Goal: Task Accomplishment & Management: Complete application form

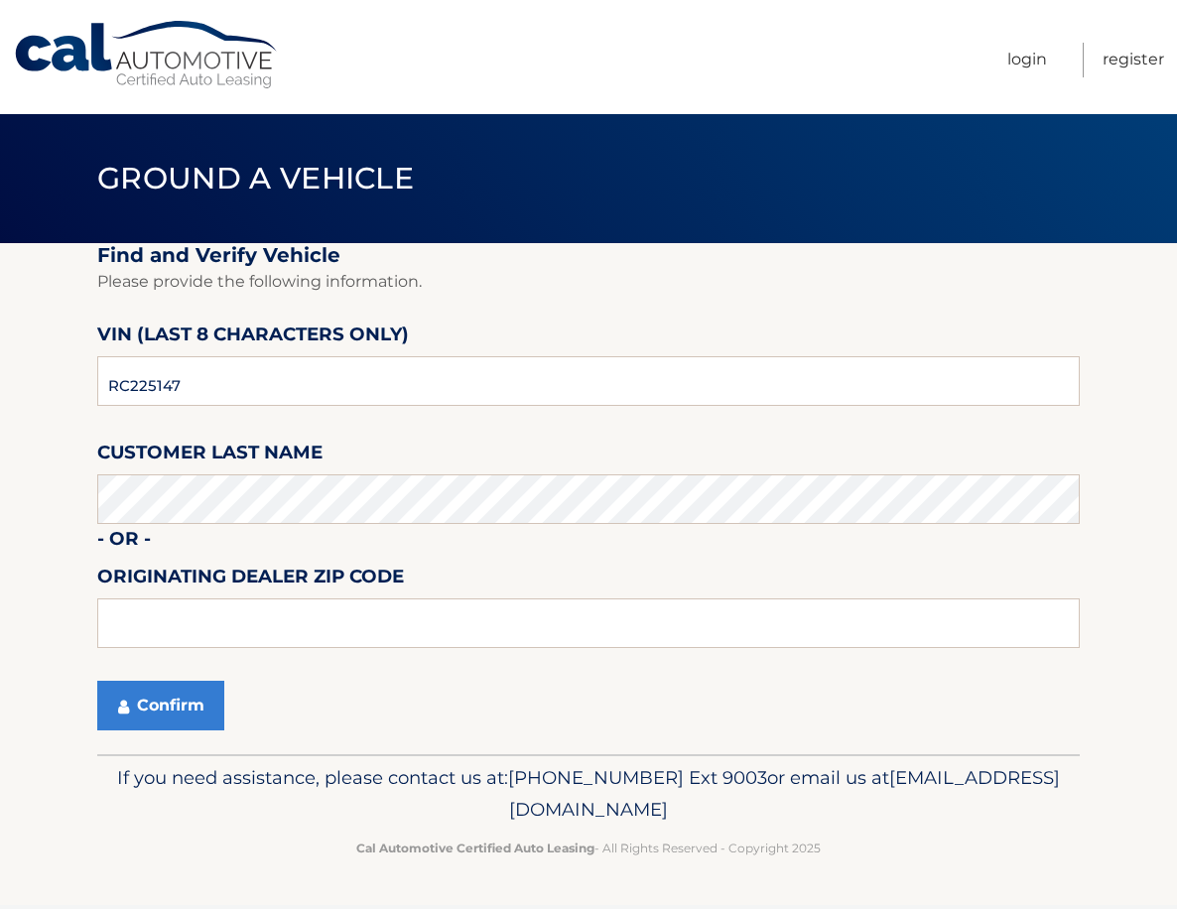
drag, startPoint x: 225, startPoint y: 404, endPoint x: -45, endPoint y: 386, distance: 270.5
click at [0, 386] on html "Cal Automotive Menu Login Register Ground a Vehicle" at bounding box center [588, 454] width 1177 height 909
type input "RC225147"
click at [178, 703] on button "Confirm" at bounding box center [160, 706] width 127 height 50
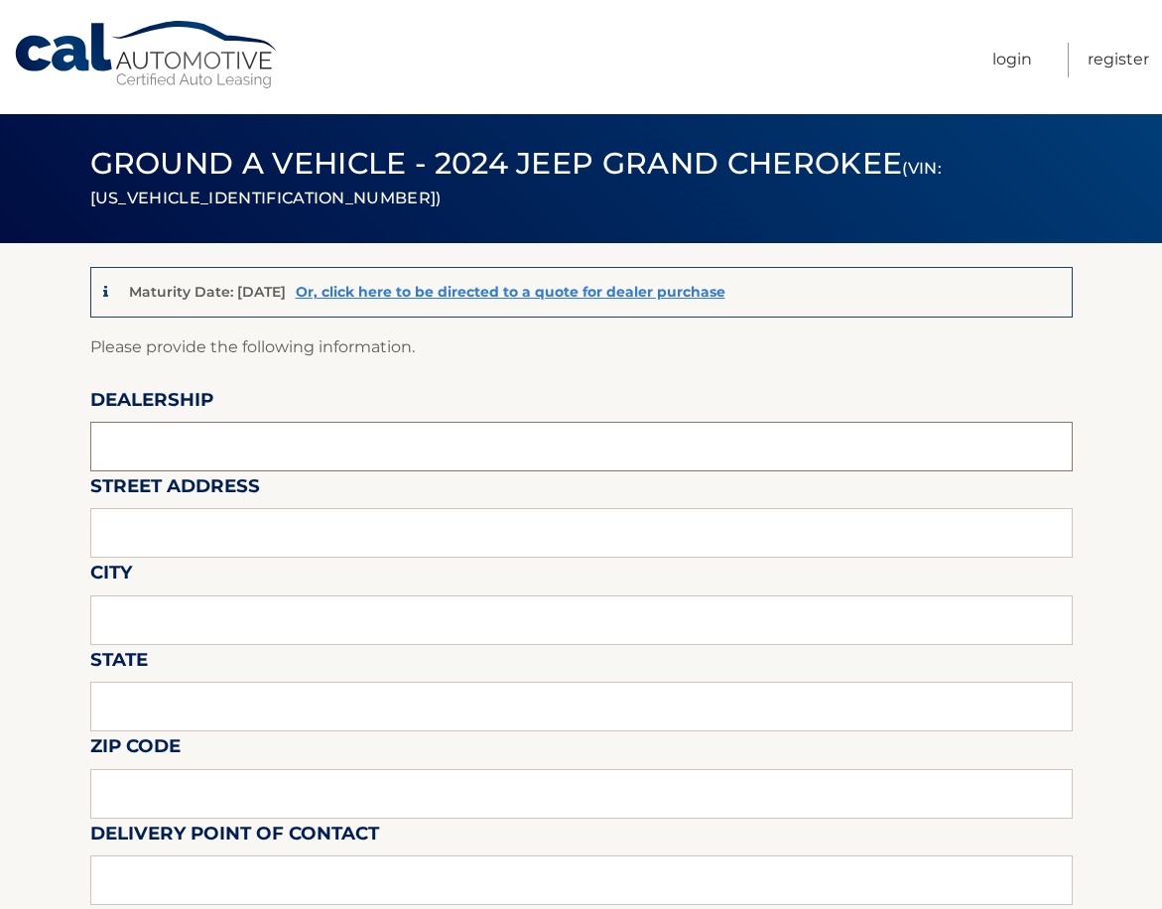
click at [260, 452] on input "text" at bounding box center [581, 447] width 982 height 50
click at [168, 449] on input "text" at bounding box center [581, 447] width 982 height 50
type input "w"
click at [176, 448] on input "W" at bounding box center [581, 447] width 982 height 50
type input "WEST HERR CHEVROLET OF ORCHARD PARK"
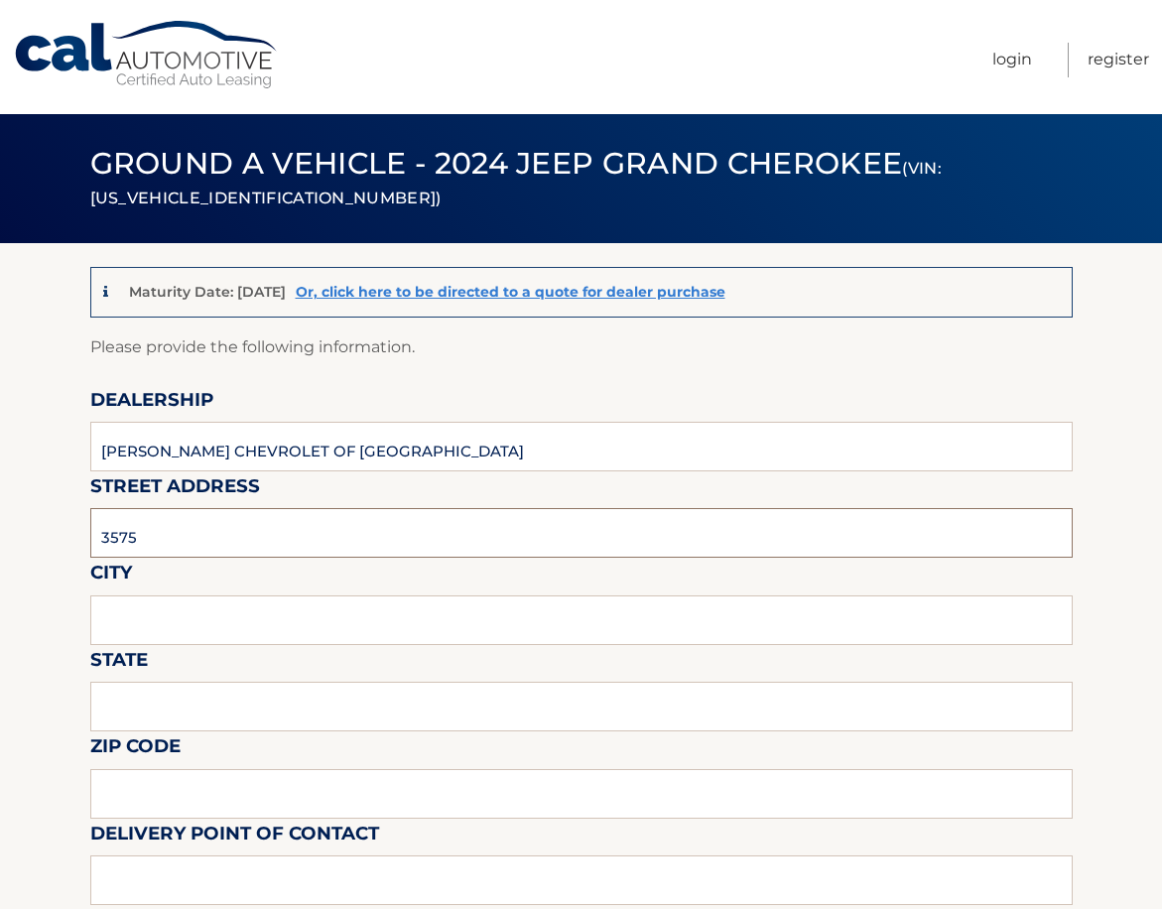
type input "3575 Southwestern Blvd"
type input "Orchard Park"
type input "NY"
type input "14127"
type input "Cory Espinola"
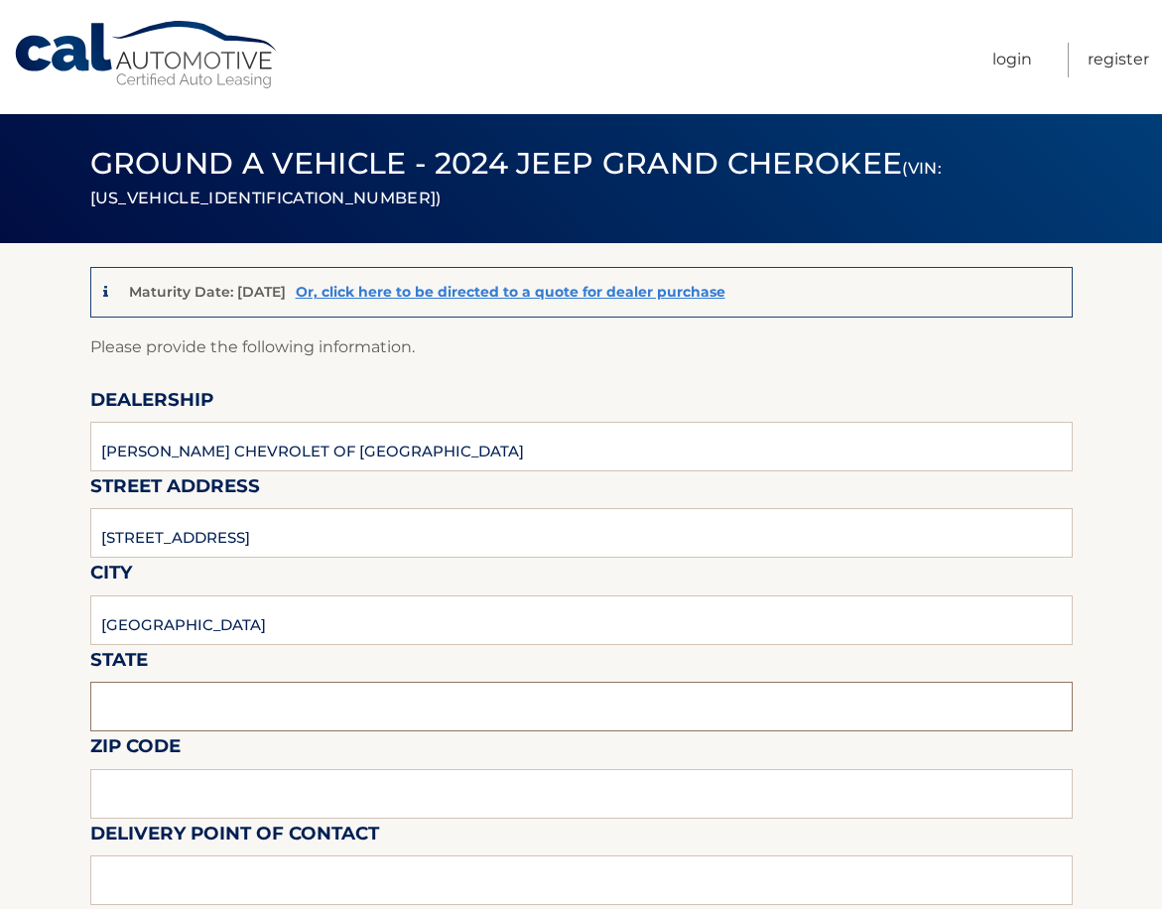
type input "7169267706"
type input "mfeskun@westherr.com"
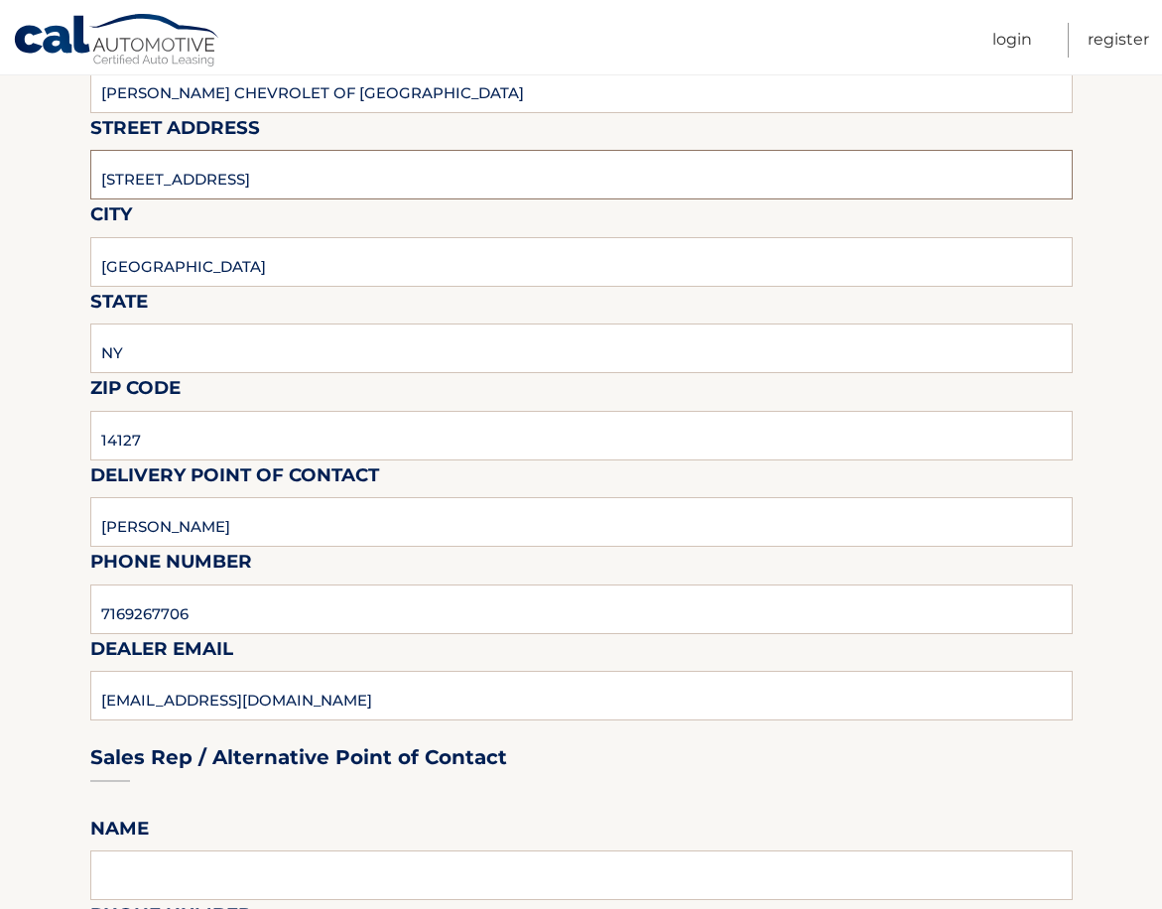
scroll to position [397, 0]
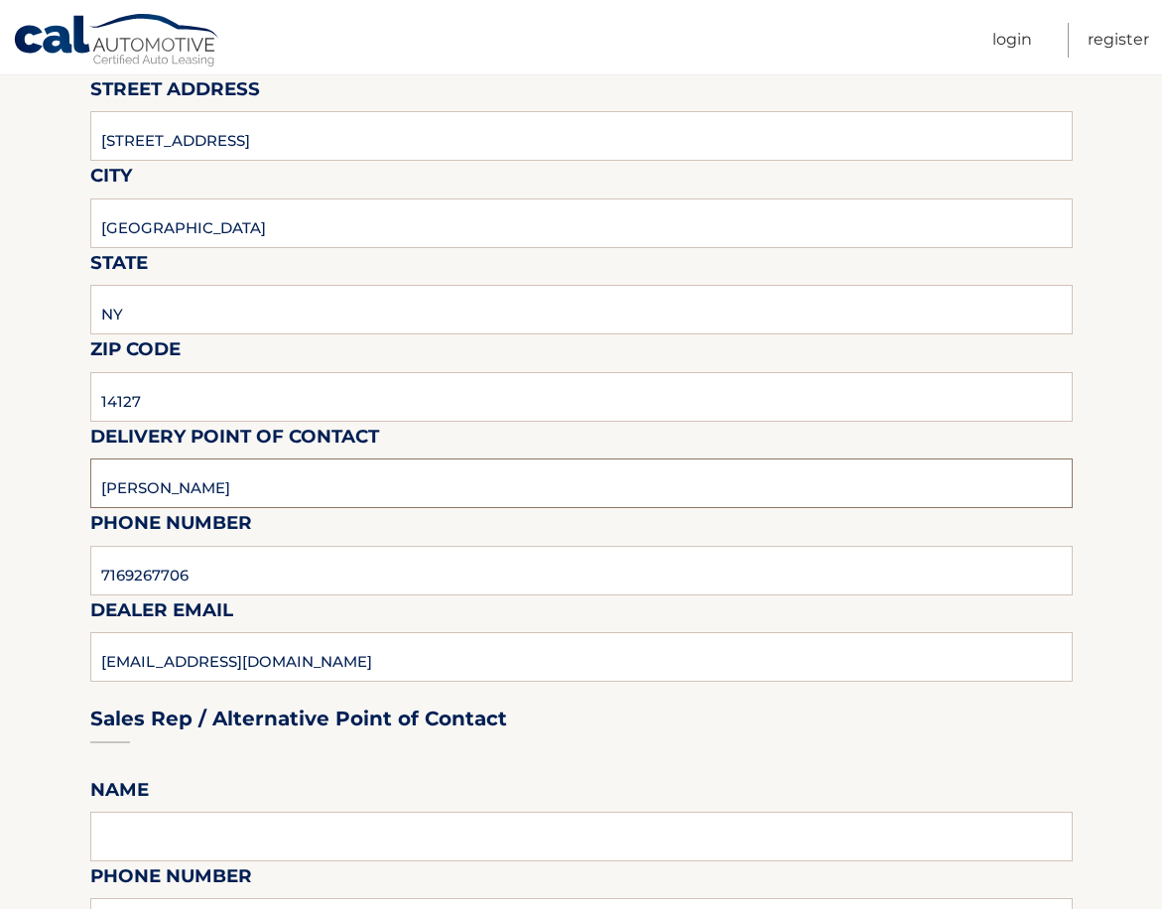
drag, startPoint x: 282, startPoint y: 491, endPoint x: -31, endPoint y: 517, distance: 313.7
click at [0, 512] on html "Cal Automotive Menu Login Register (VIN: 1C4RJHBG1RC225147)" at bounding box center [581, 57] width 1162 height 909
type input "="
type input "MATT"
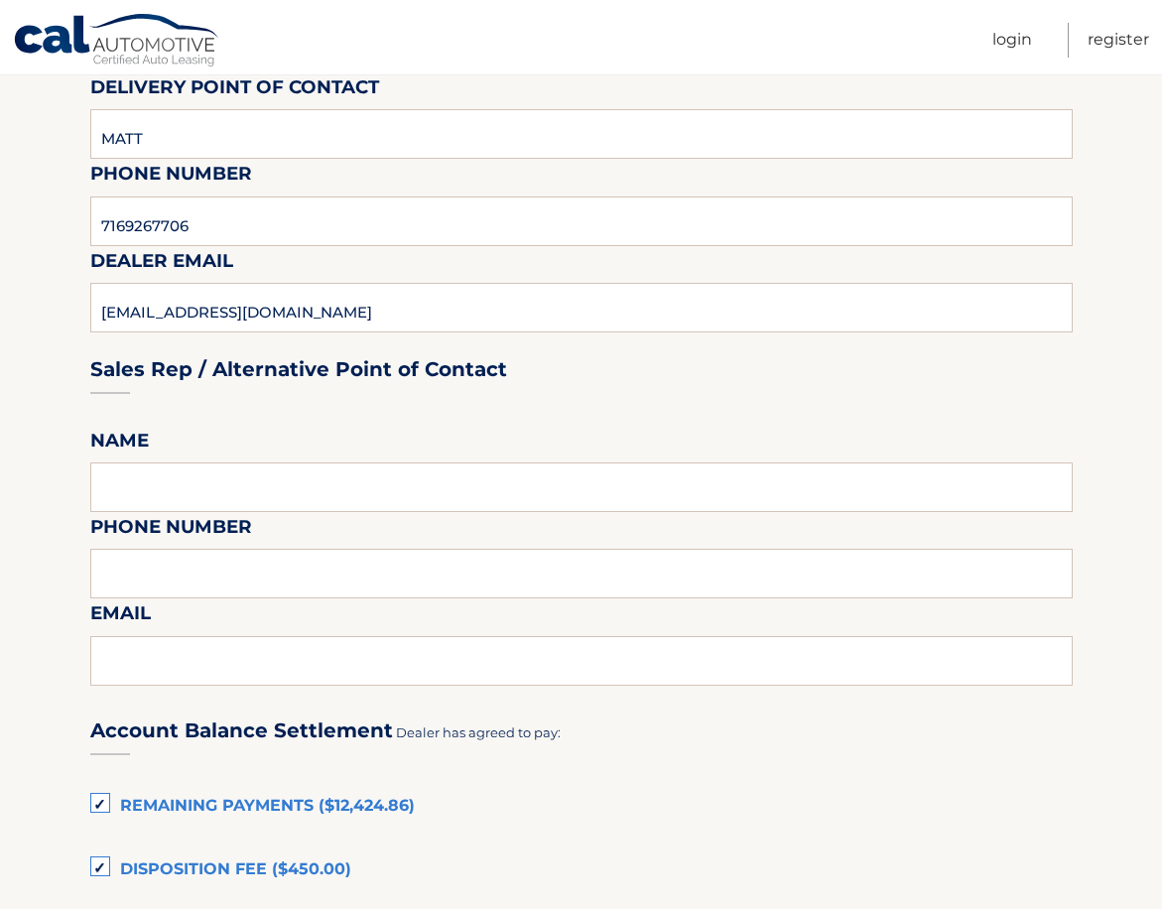
scroll to position [794, 0]
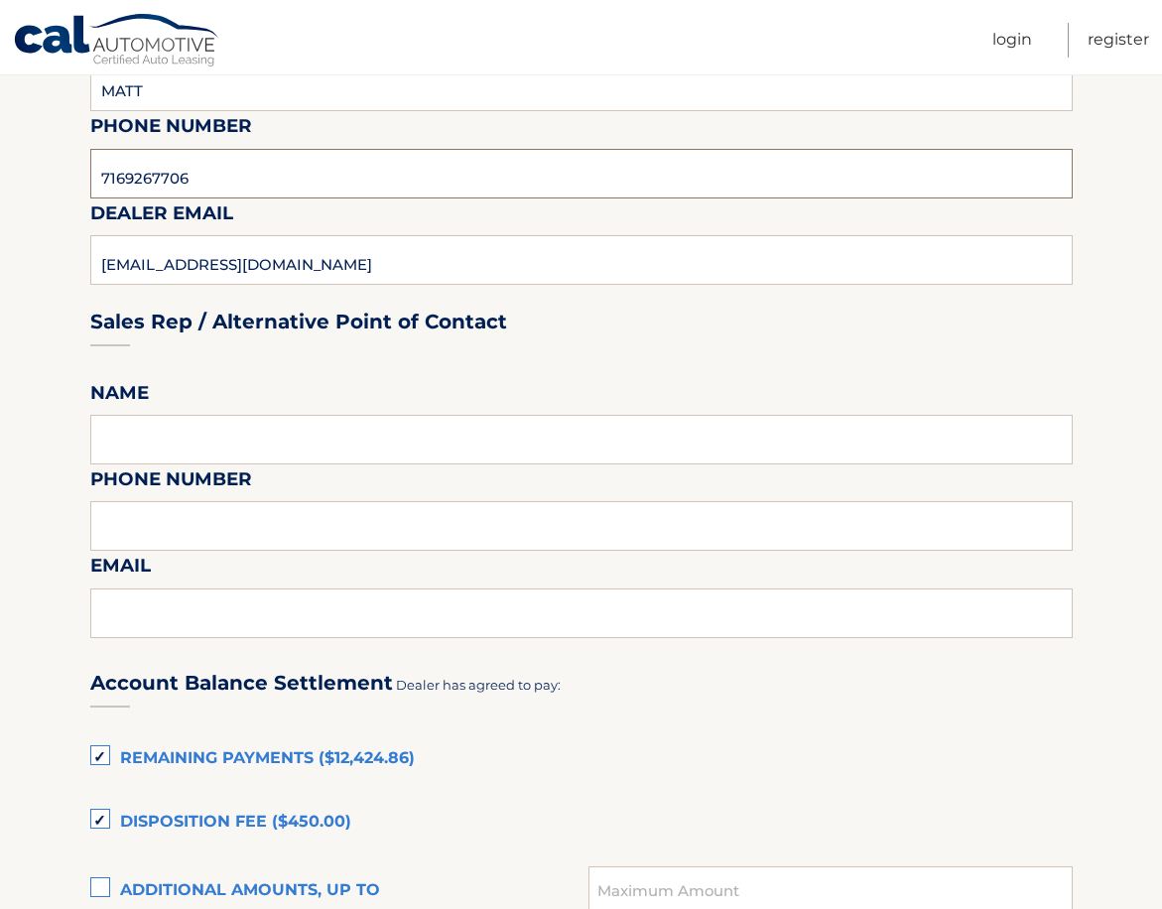
click at [319, 194] on input "7169267706" at bounding box center [581, 174] width 982 height 50
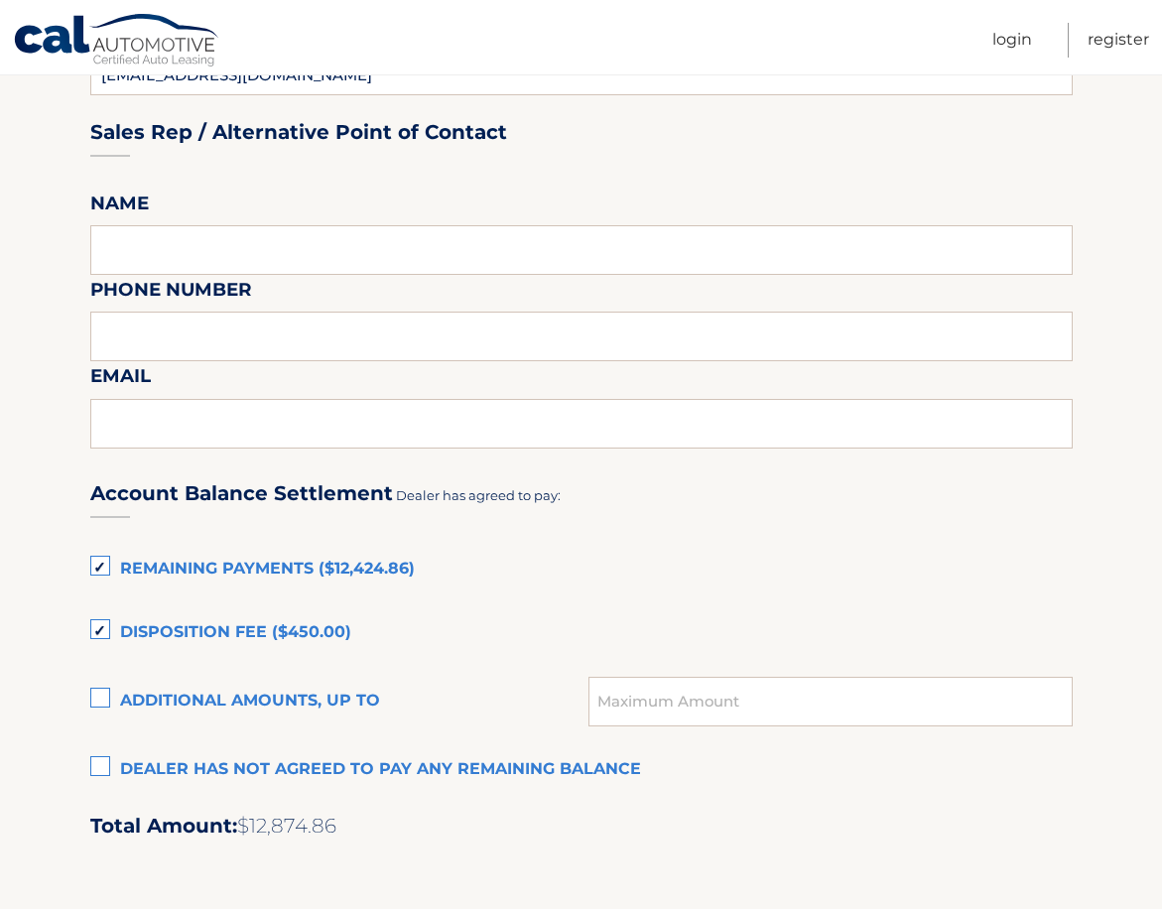
scroll to position [992, 0]
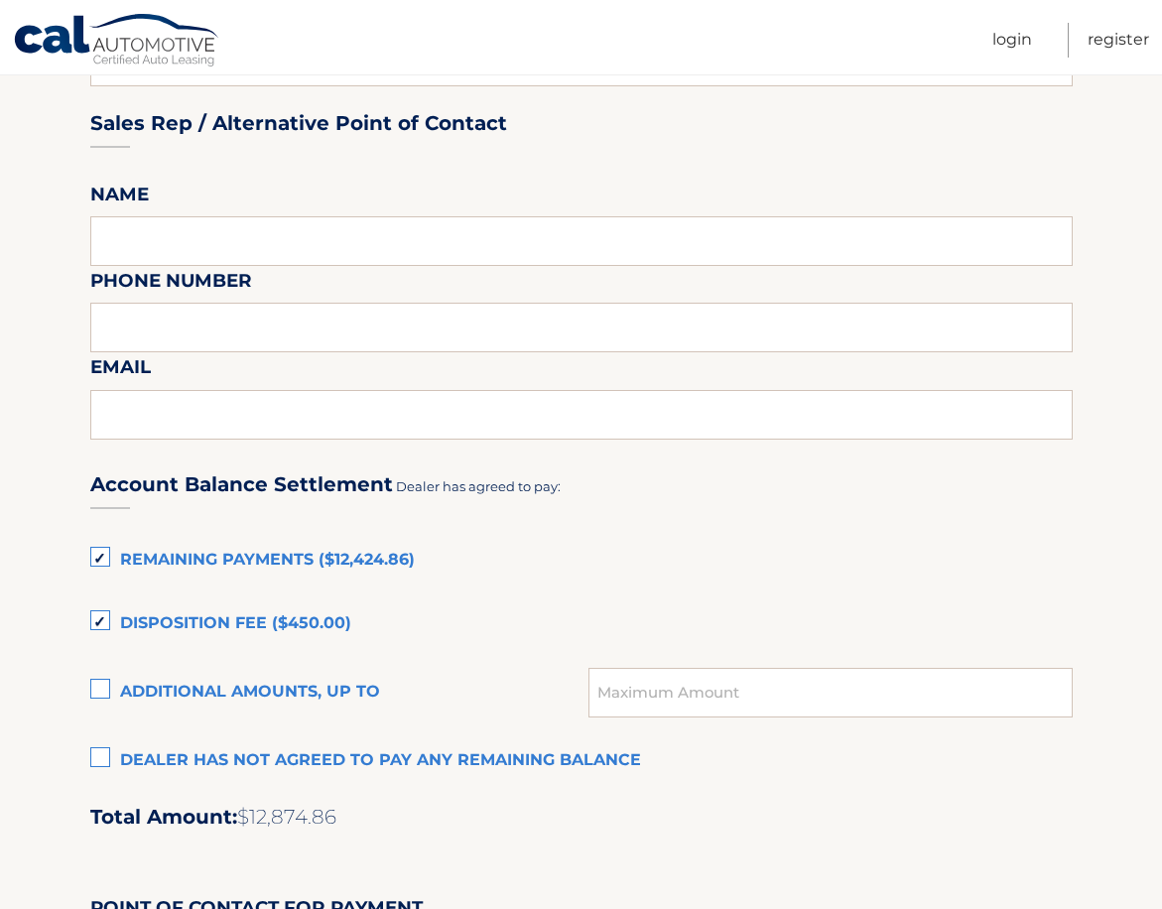
type input "7169267706 PLEASE EMAIL"
